Goal: Task Accomplishment & Management: Use online tool/utility

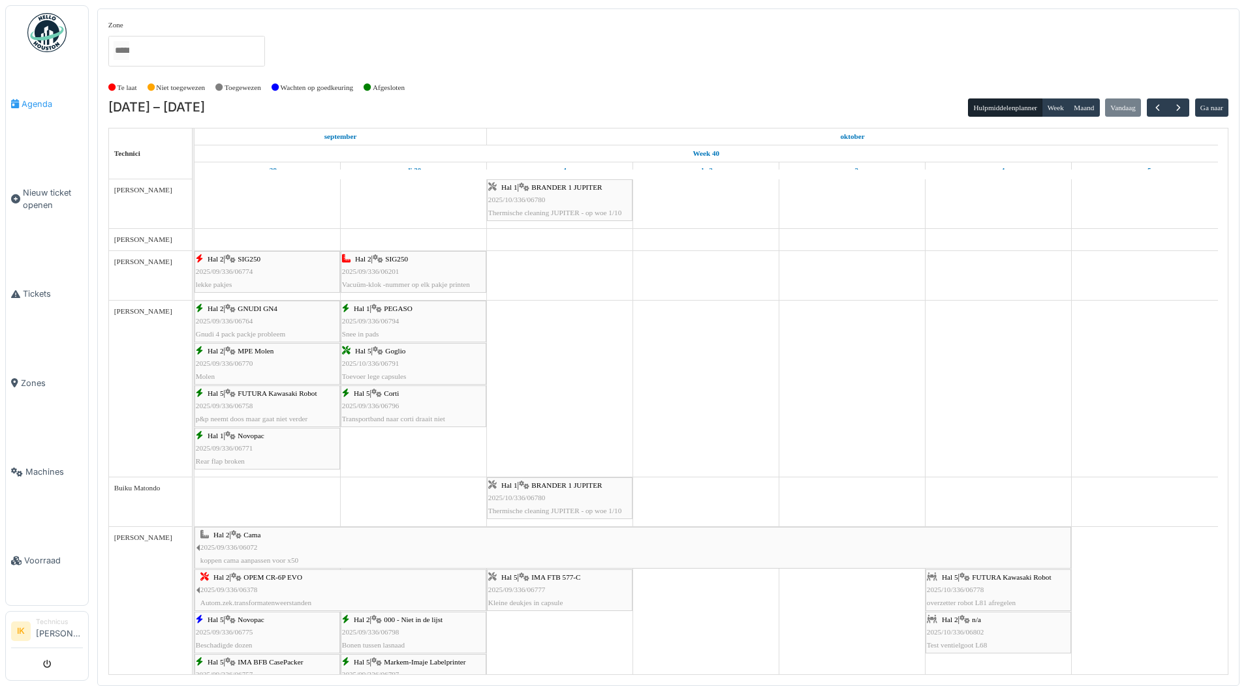
click at [29, 105] on span "Agenda" at bounding box center [52, 104] width 61 height 12
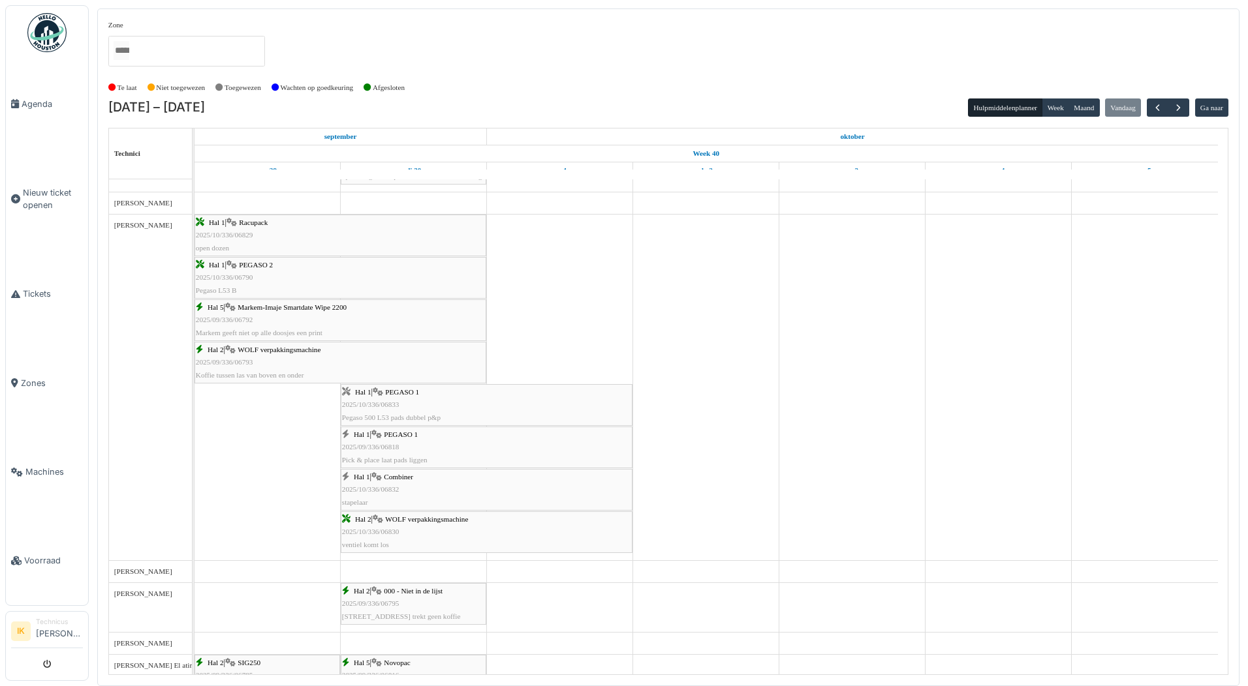
scroll to position [979, 0]
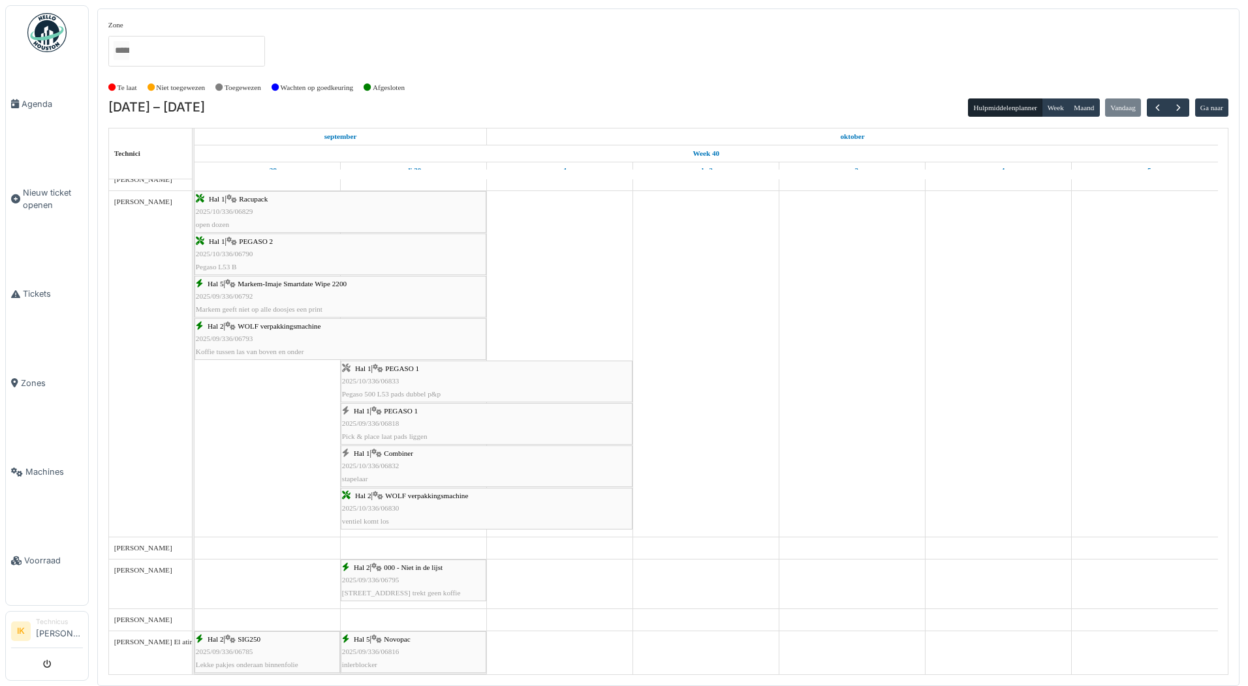
click at [391, 381] on span "2025/10/336/06833" at bounding box center [370, 381] width 57 height 8
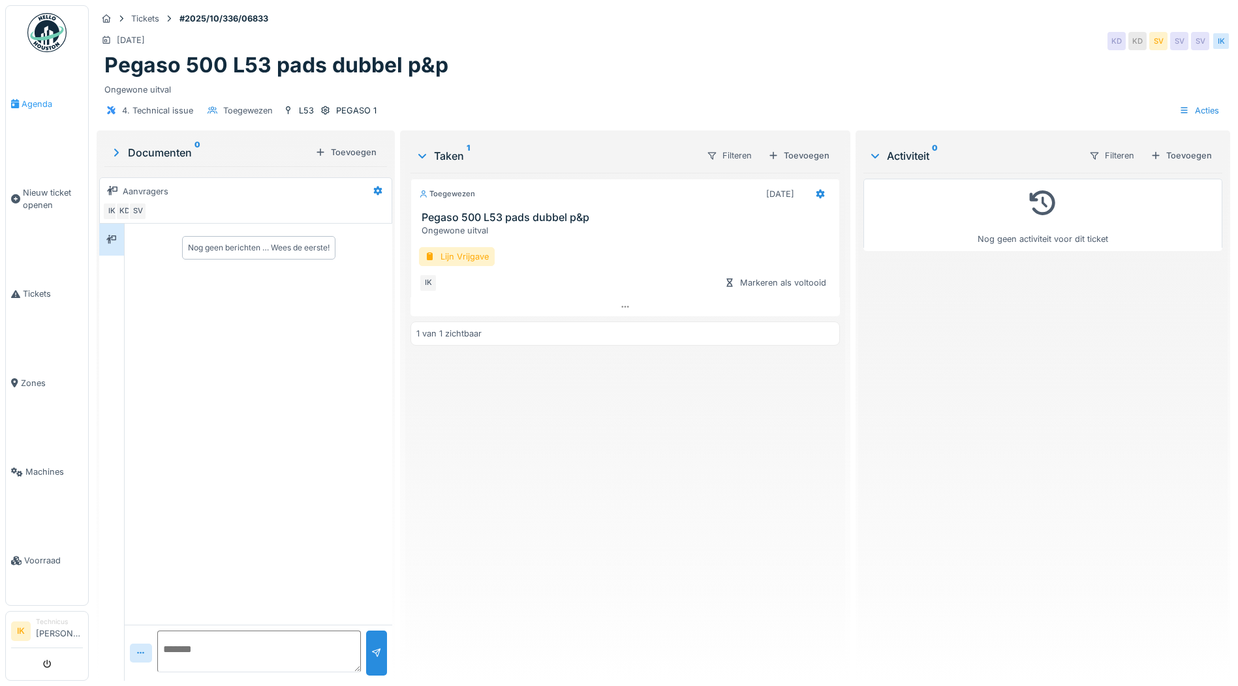
click at [36, 102] on span "Agenda" at bounding box center [52, 104] width 61 height 12
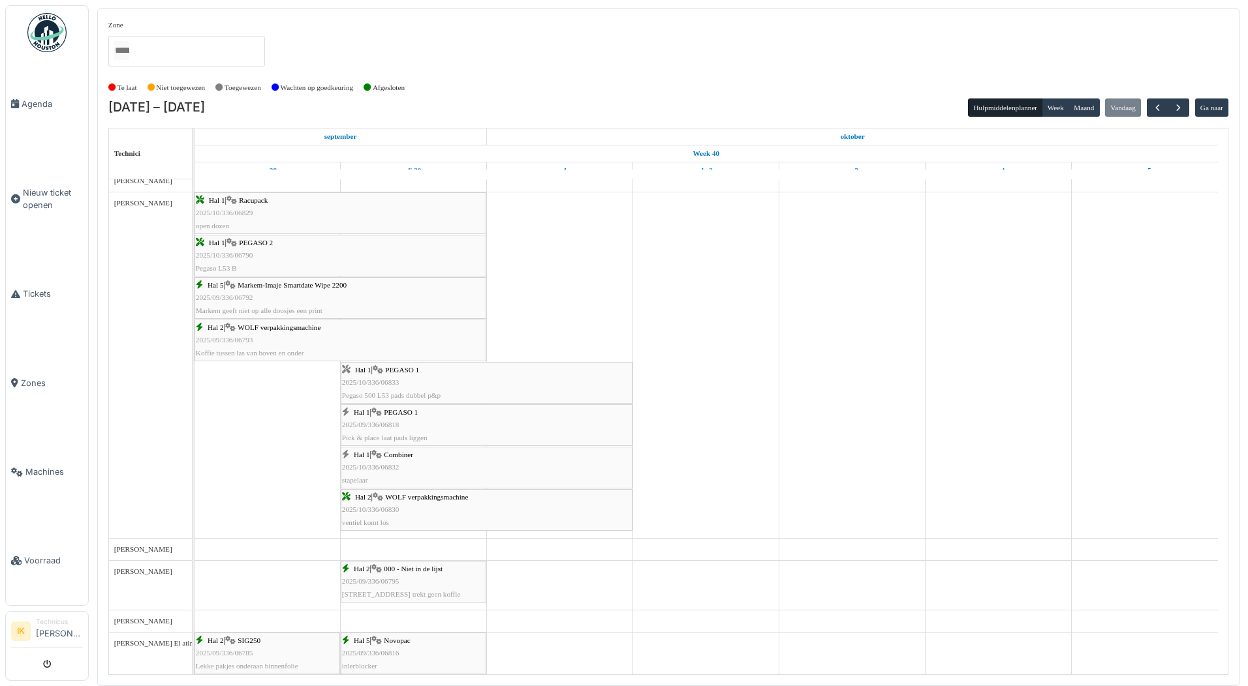
scroll to position [979, 0]
click at [400, 411] on span "PEGASO 1" at bounding box center [401, 411] width 34 height 8
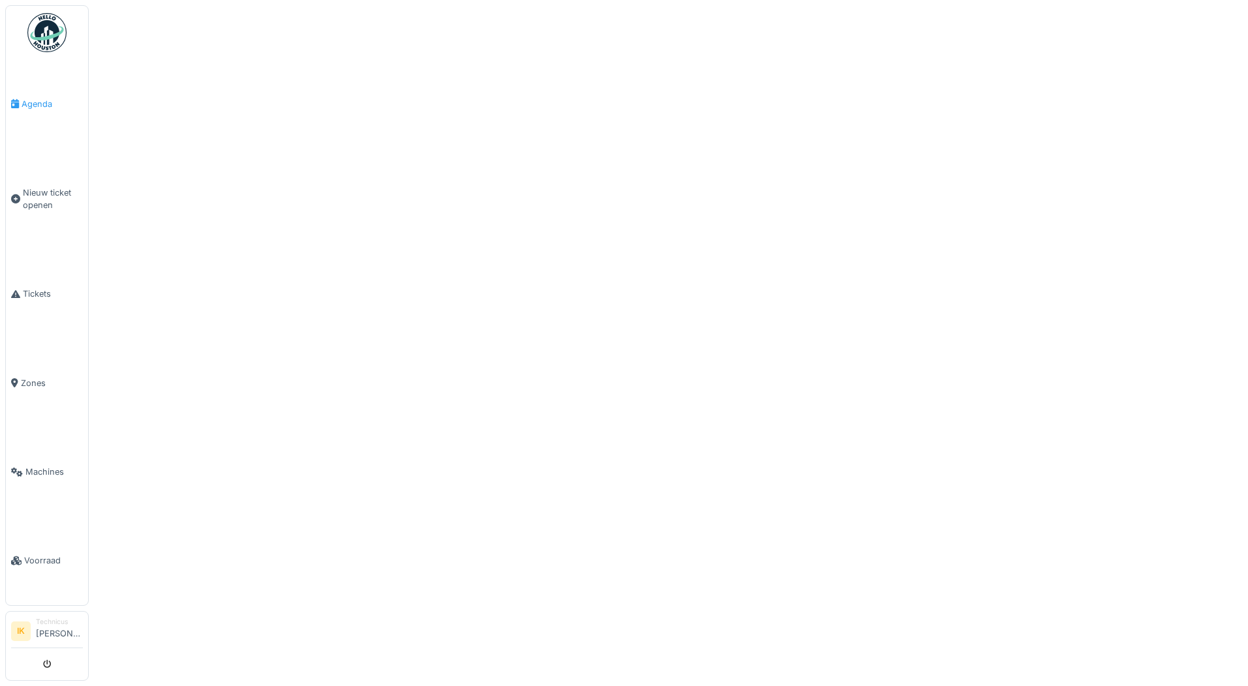
click at [38, 104] on span "Agenda" at bounding box center [52, 104] width 61 height 12
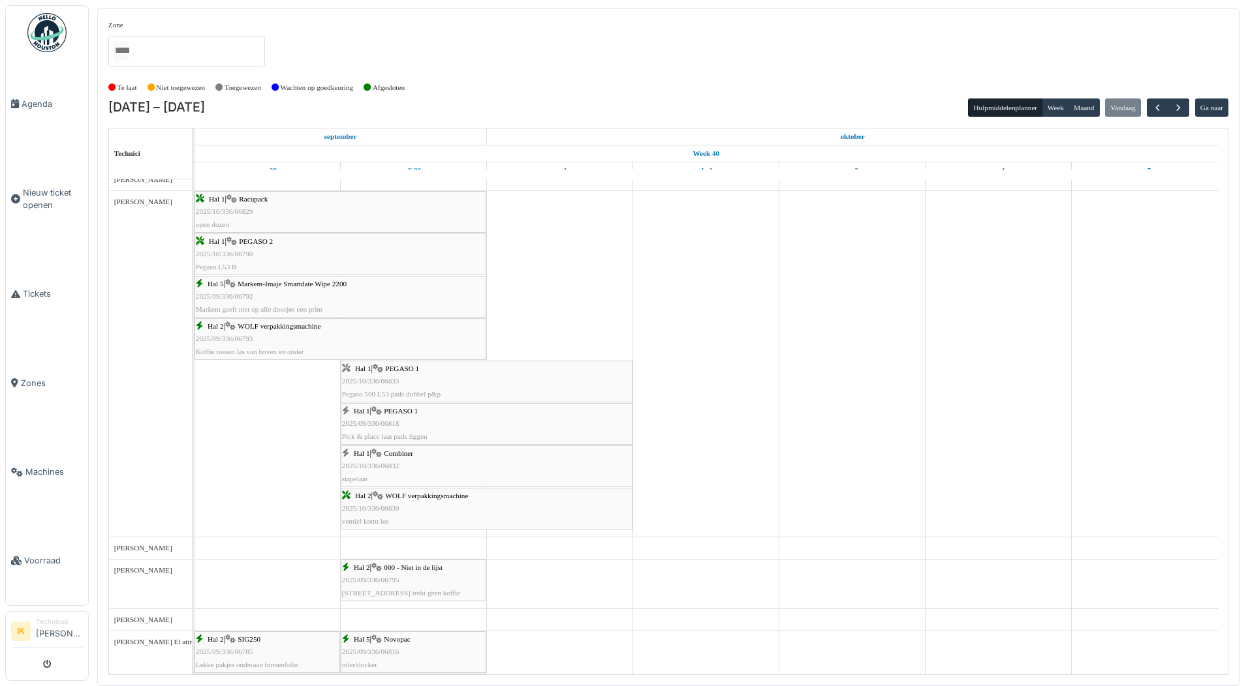
click at [429, 376] on div "Hal 1 | PEGASO 1 2025/10/336/06833 Pegaso 500 L53 pads dubbel p&p" at bounding box center [486, 382] width 289 height 38
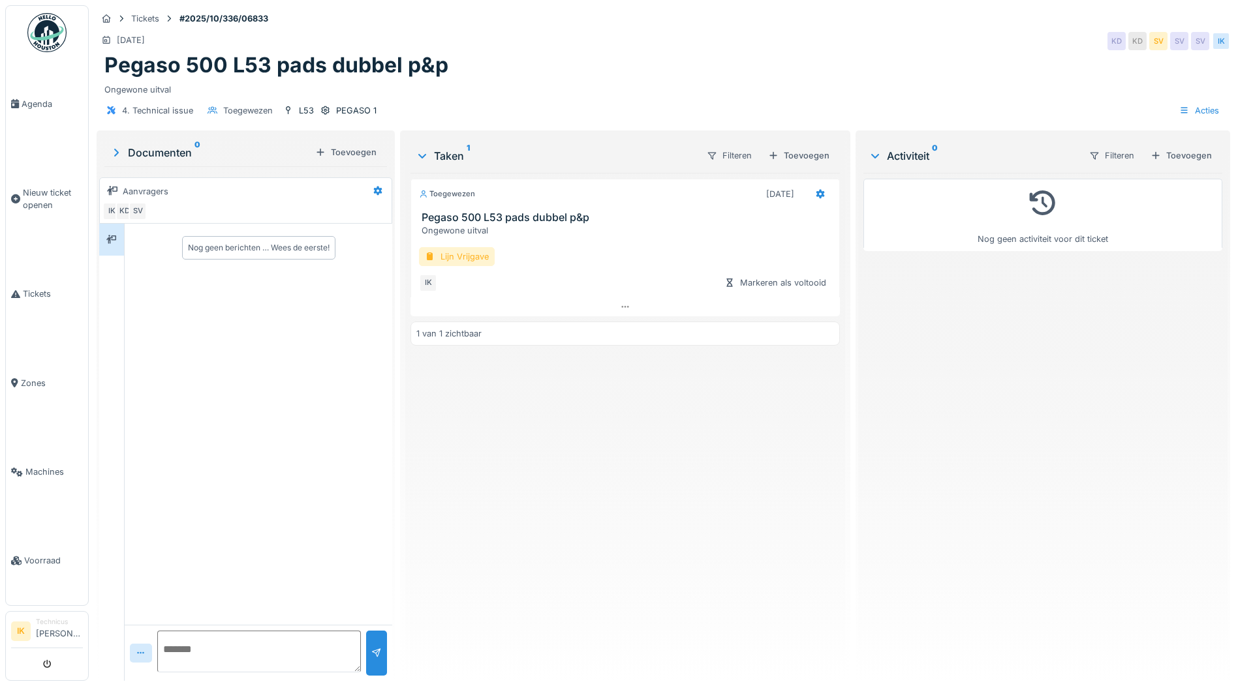
click at [450, 253] on div "Lijn Vrijgave" at bounding box center [457, 256] width 76 height 19
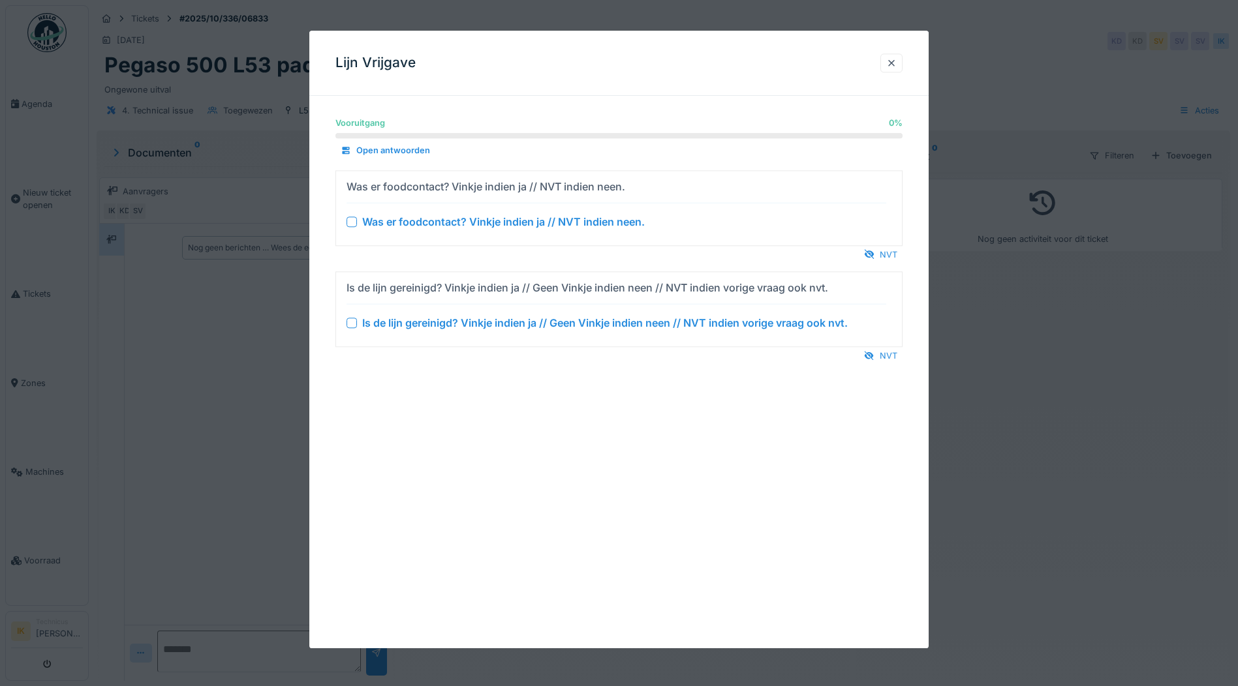
click at [353, 219] on div at bounding box center [351, 222] width 10 height 10
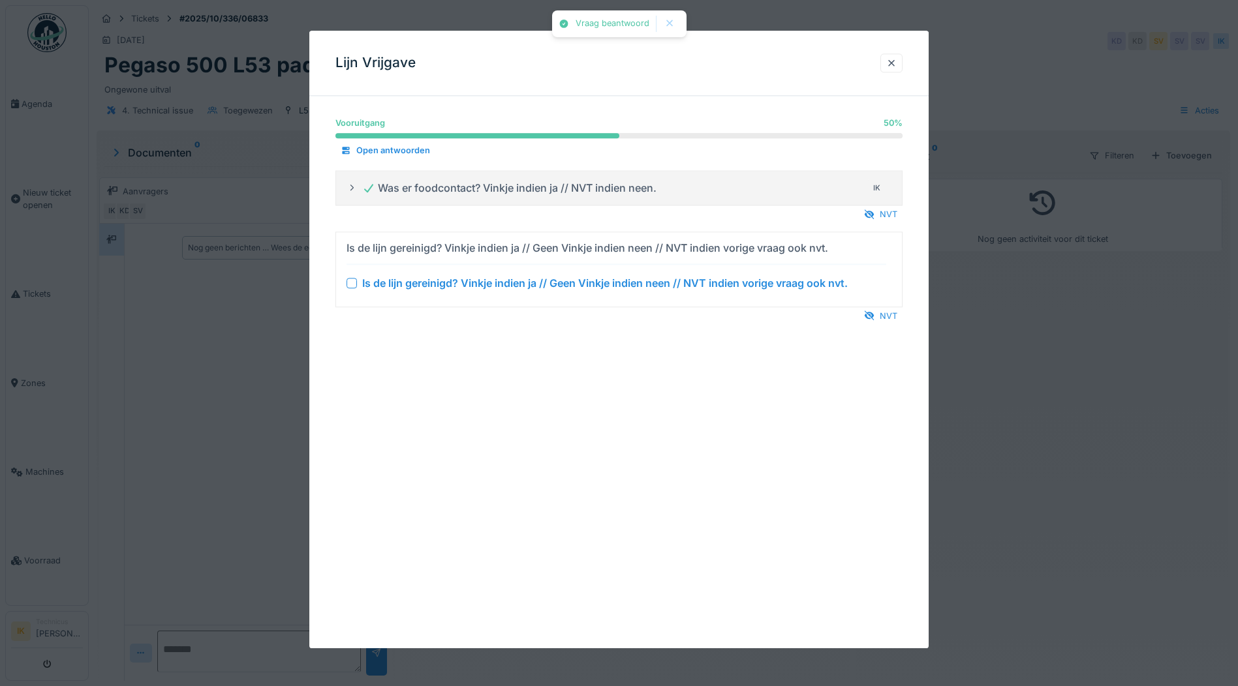
click at [352, 287] on div at bounding box center [351, 283] width 10 height 10
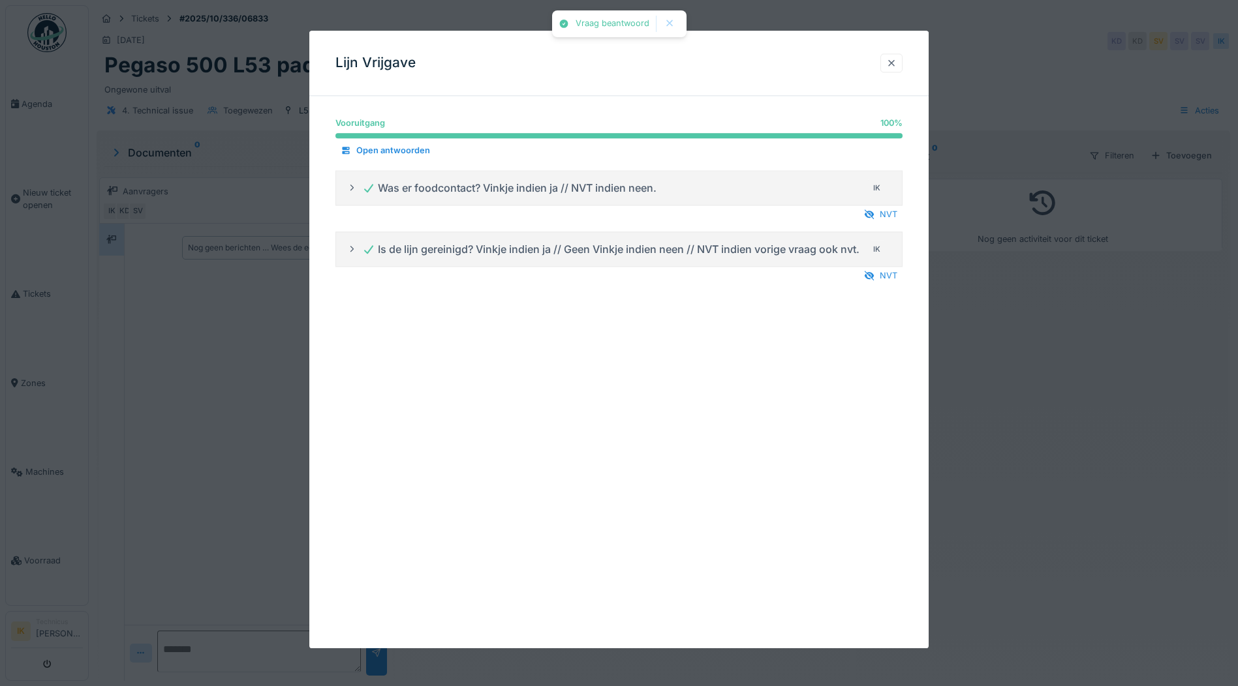
click at [897, 64] on div at bounding box center [891, 63] width 10 height 12
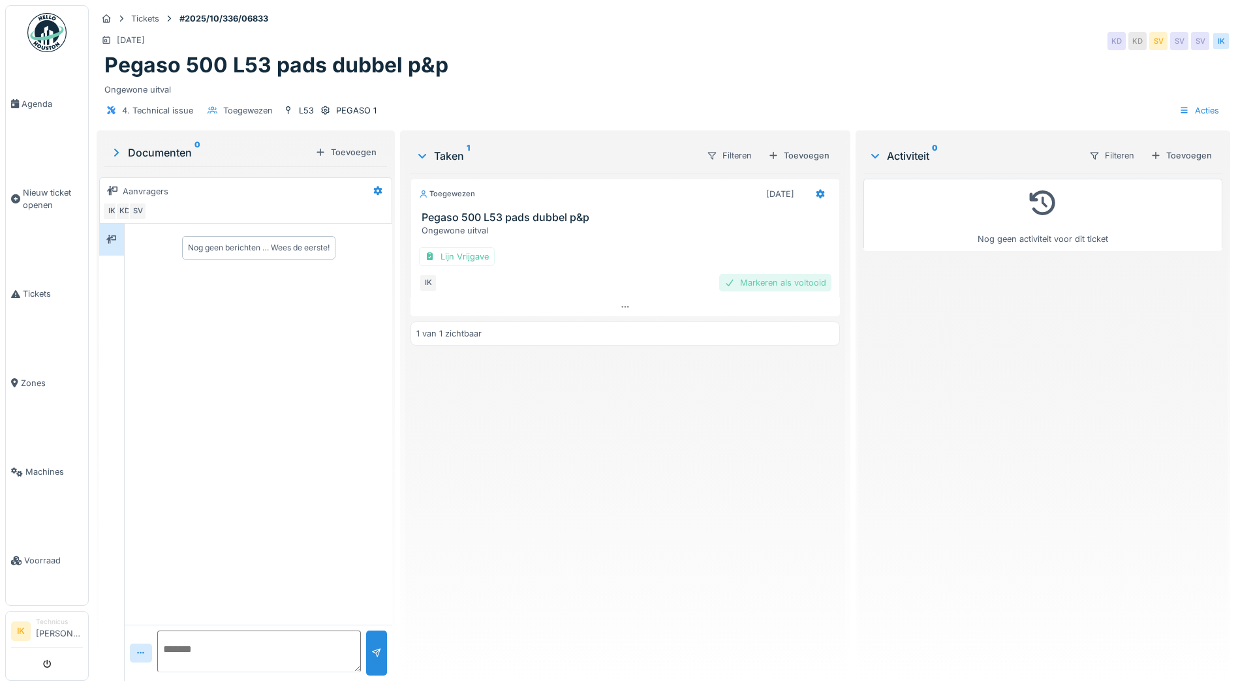
click at [772, 283] on div "Markeren als voltooid" at bounding box center [775, 283] width 112 height 18
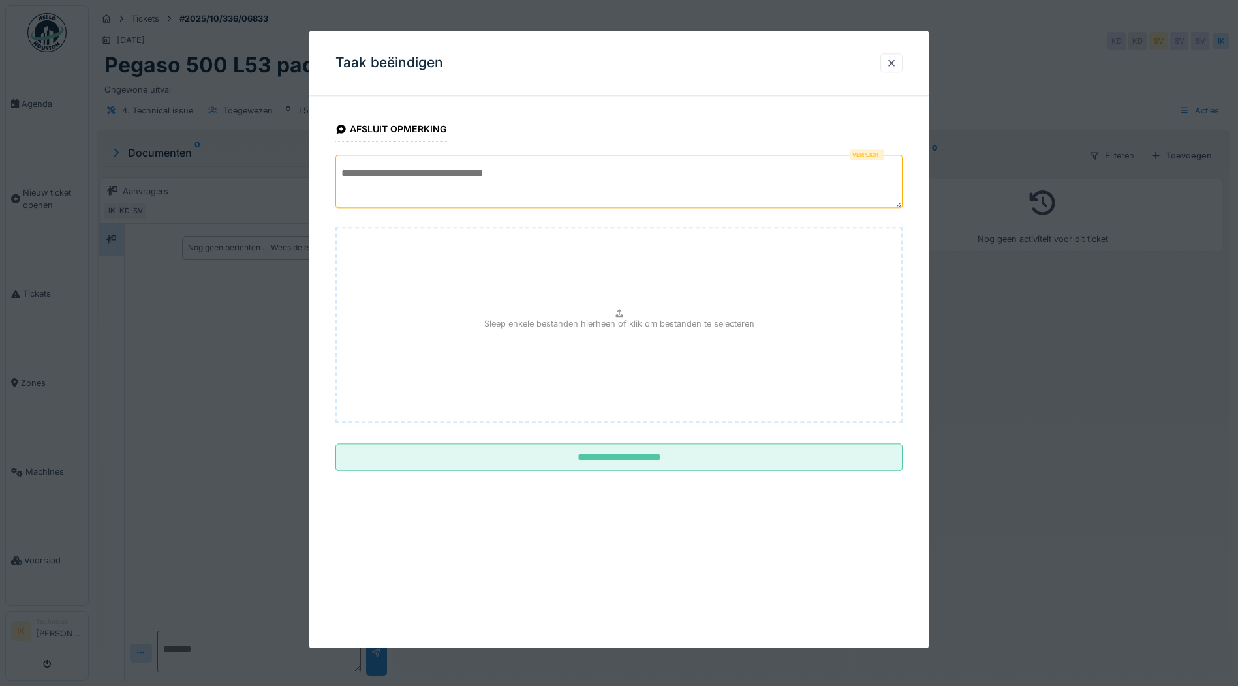
click at [380, 174] on textarea at bounding box center [618, 182] width 567 height 54
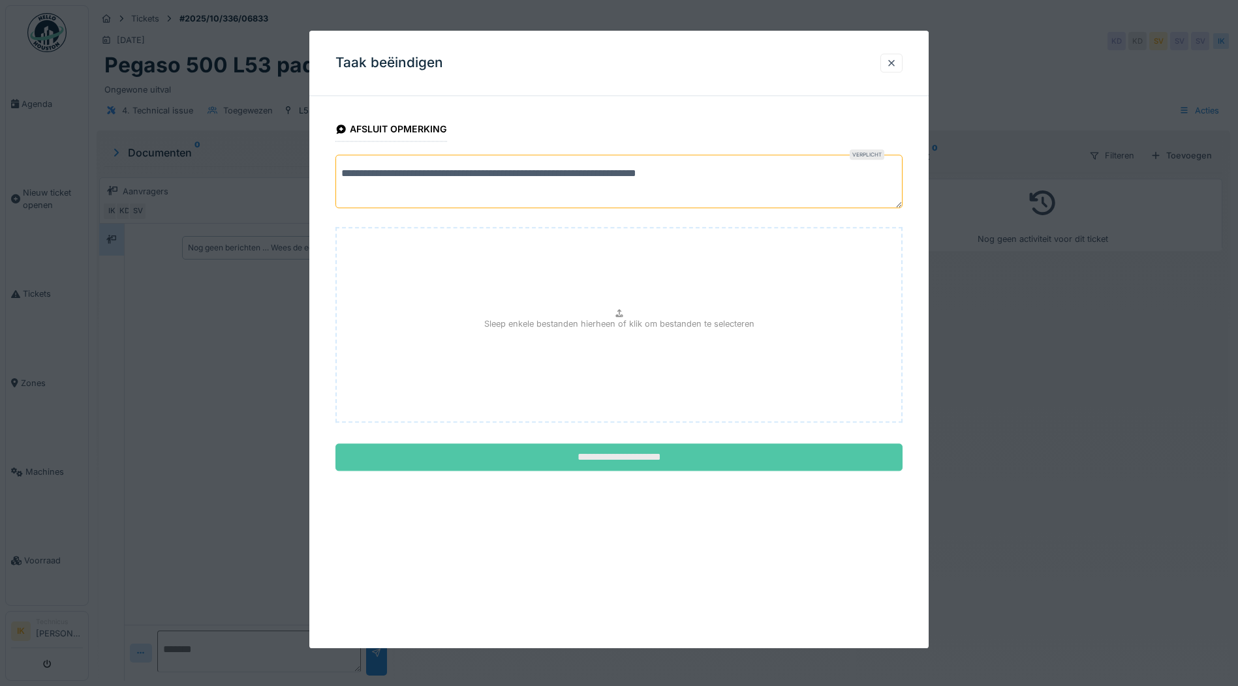
type textarea "**********"
click at [611, 453] on input "**********" at bounding box center [618, 457] width 567 height 27
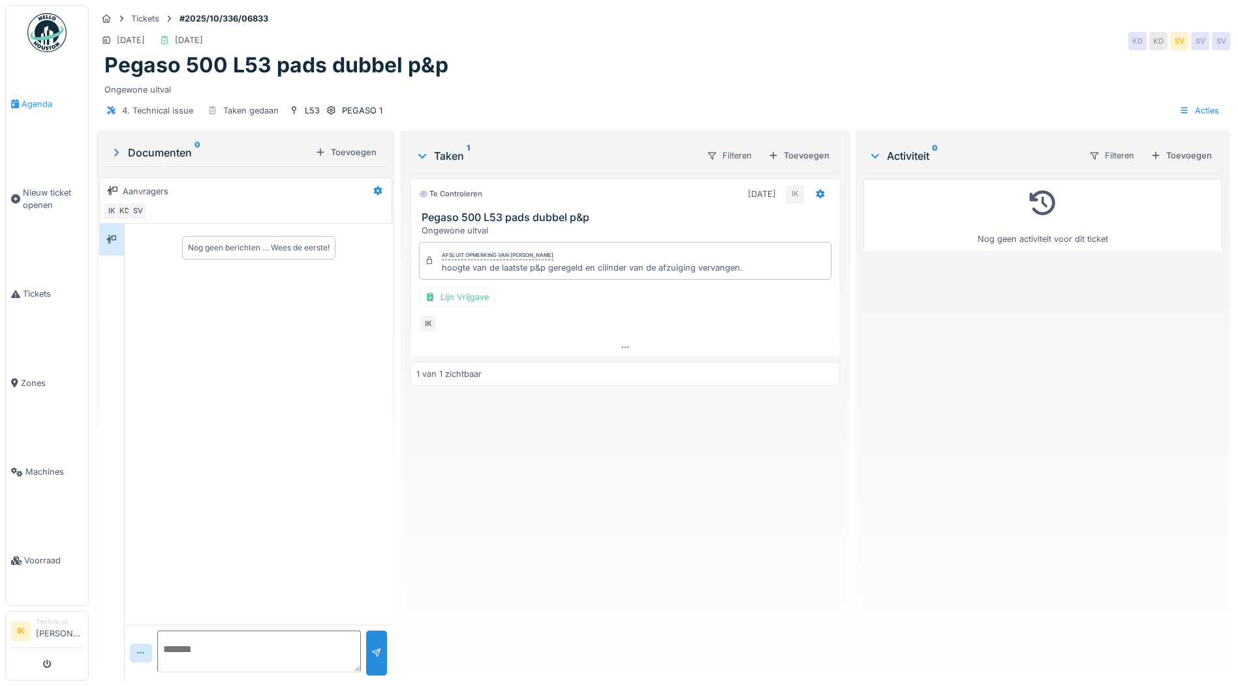
click at [35, 101] on span "Agenda" at bounding box center [52, 104] width 61 height 12
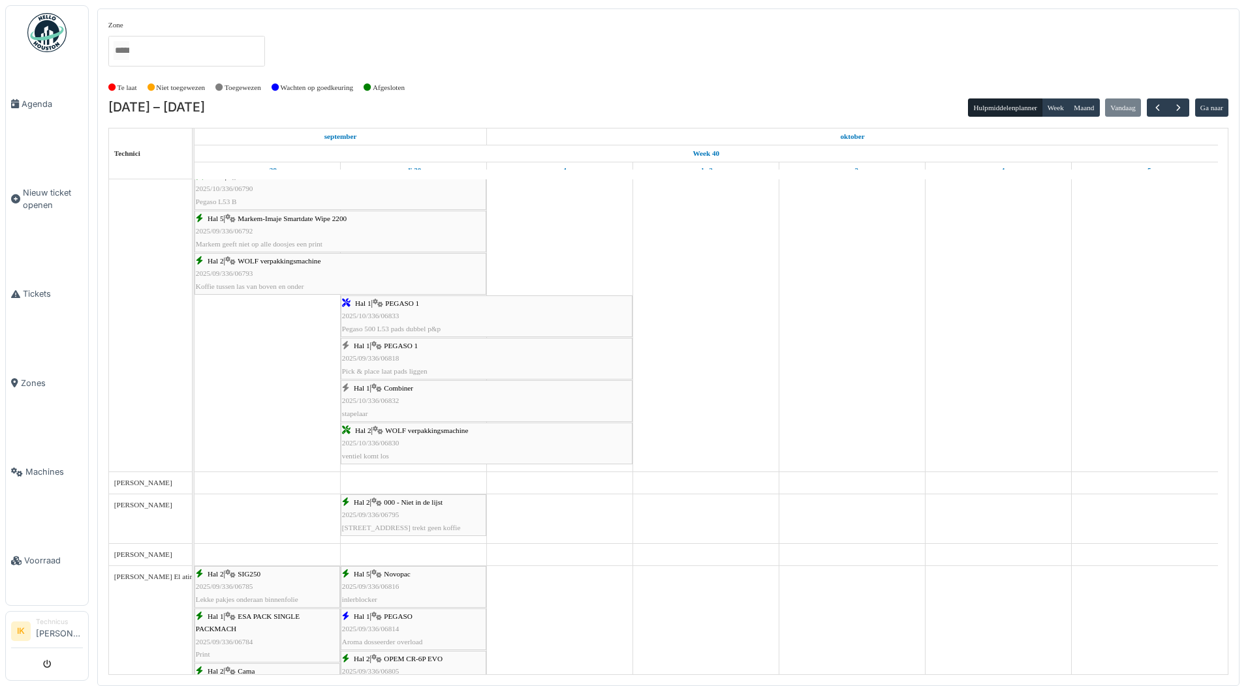
click at [399, 399] on div "Hal 1 | Combiner 2025/10/336/06832 stapelaar" at bounding box center [486, 401] width 289 height 38
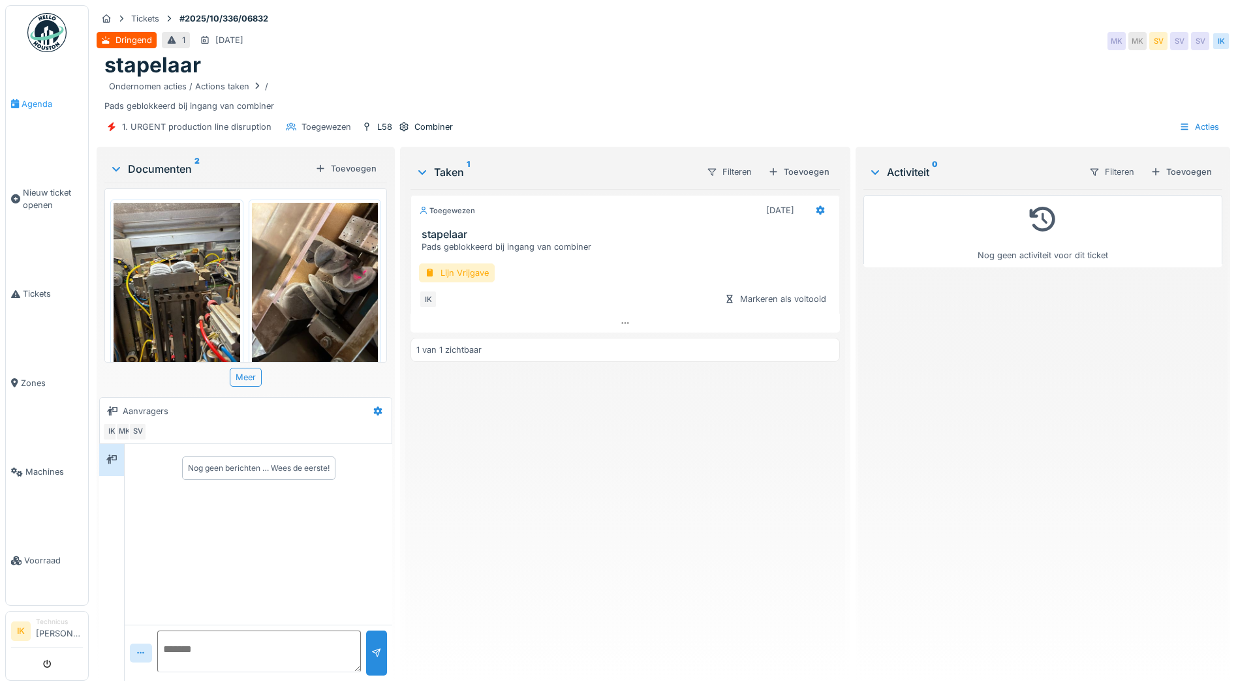
click at [33, 103] on span "Agenda" at bounding box center [52, 104] width 61 height 12
